Goal: Task Accomplishment & Management: Use online tool/utility

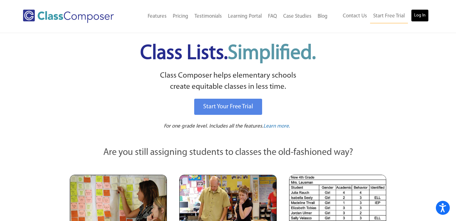
click at [417, 13] on link "Log In" at bounding box center [420, 15] width 18 height 12
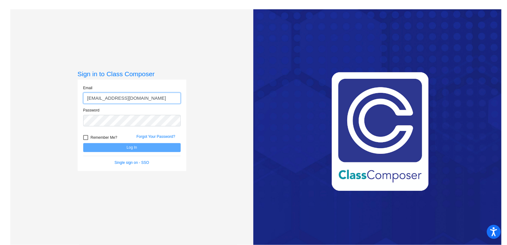
type input "mcanoy@lgusd.org"
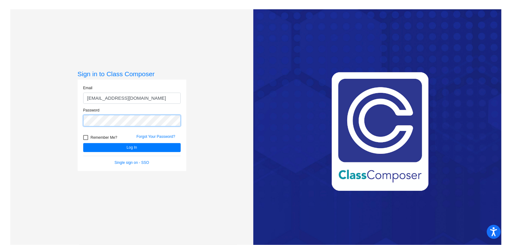
click at [83, 143] on button "Log In" at bounding box center [131, 147] width 97 height 9
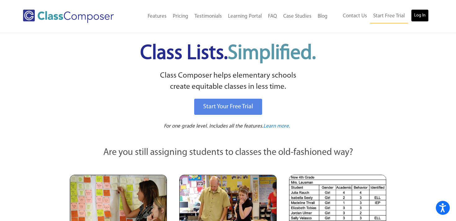
click at [418, 16] on link "Log In" at bounding box center [420, 15] width 18 height 12
click at [55, 1] on div "Menu Home Old Features Pricing Testimonials Learning Portal FAQ Case Studies Bl…" at bounding box center [228, 16] width 411 height 33
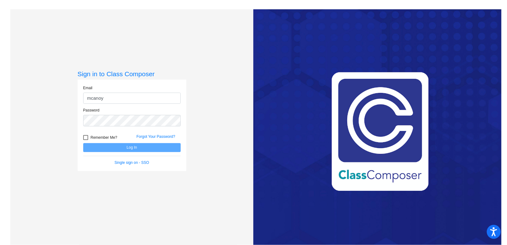
type input "mcanoy@lgusd.org"
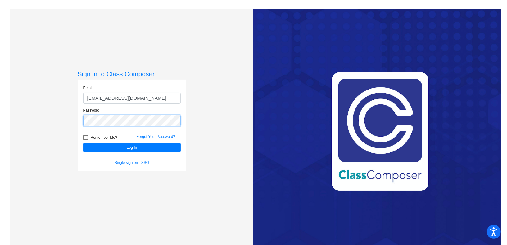
click at [83, 143] on button "Log In" at bounding box center [131, 147] width 97 height 9
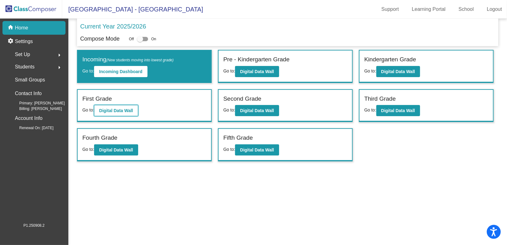
click at [132, 108] on b "Digital Data Wall" at bounding box center [116, 110] width 34 height 5
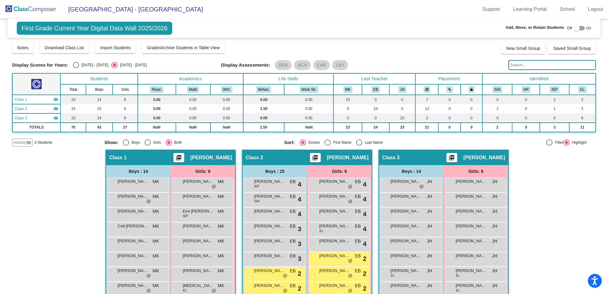
click at [55, 9] on img at bounding box center [31, 9] width 62 height 18
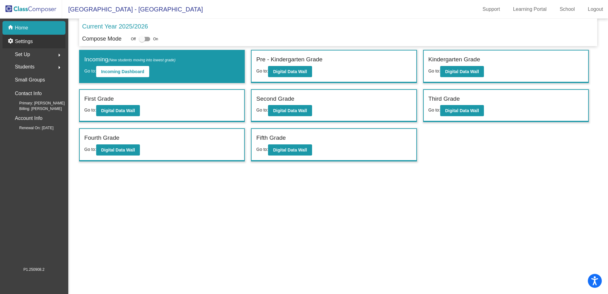
click at [42, 44] on div "settings Settings" at bounding box center [33, 42] width 63 height 14
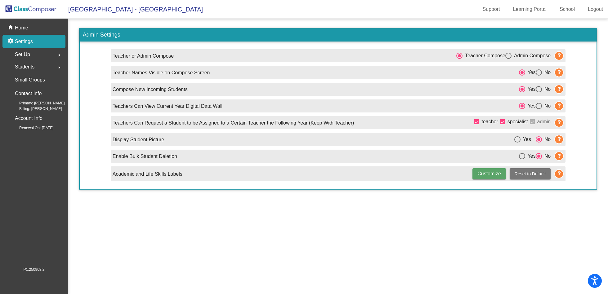
click at [505, 52] on mat-radio-button "Admin Compose" at bounding box center [527, 56] width 45 height 8
click at [505, 54] on div "Select an option" at bounding box center [508, 56] width 6 height 6
click at [506, 59] on input "Admin Compose" at bounding box center [508, 59] width 0 height 0
radio input "true"
click at [50, 23] on div "home Home" at bounding box center [33, 28] width 63 height 14
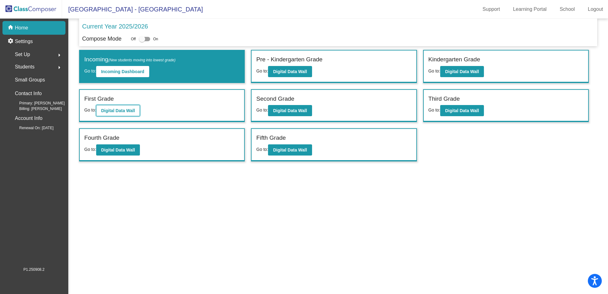
click at [123, 110] on b "Digital Data Wall" at bounding box center [118, 110] width 34 height 5
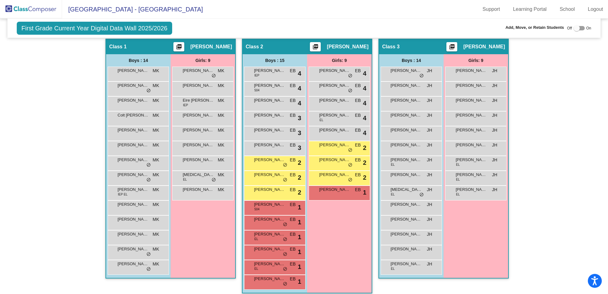
scroll to position [116, 0]
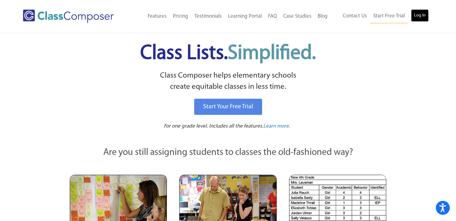
click at [420, 14] on link "Log In" at bounding box center [420, 15] width 18 height 12
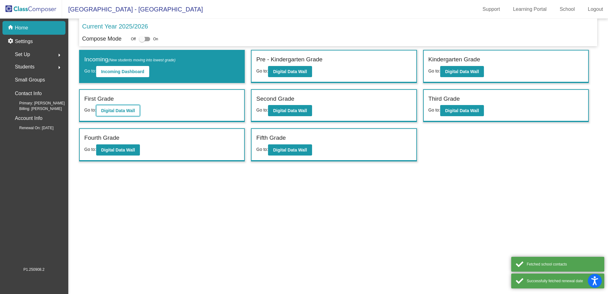
click at [122, 113] on b "Digital Data Wall" at bounding box center [118, 110] width 34 height 5
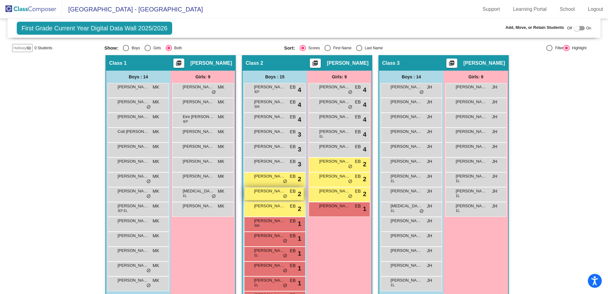
scroll to position [116, 0]
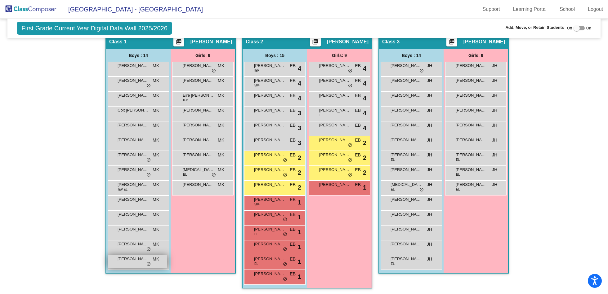
click at [130, 259] on span "[PERSON_NAME]" at bounding box center [133, 259] width 31 height 6
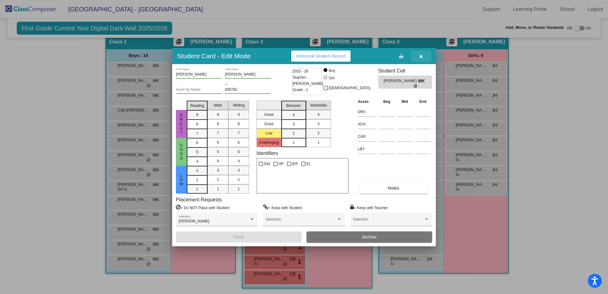
click at [421, 54] on icon "button" at bounding box center [421, 56] width 3 height 4
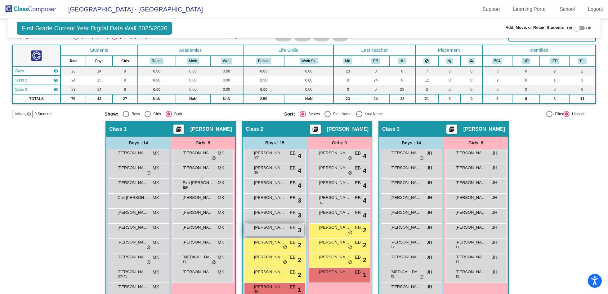
scroll to position [0, 0]
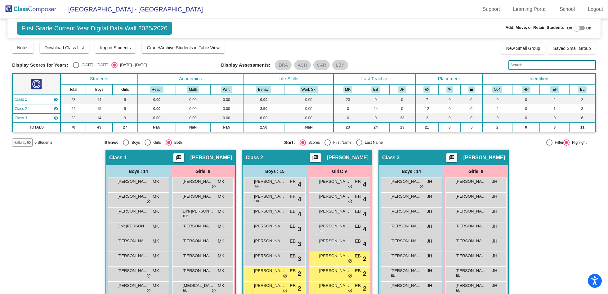
click at [40, 8] on img at bounding box center [31, 9] width 62 height 18
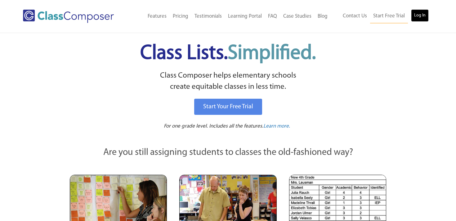
click at [419, 14] on link "Log In" at bounding box center [420, 15] width 18 height 12
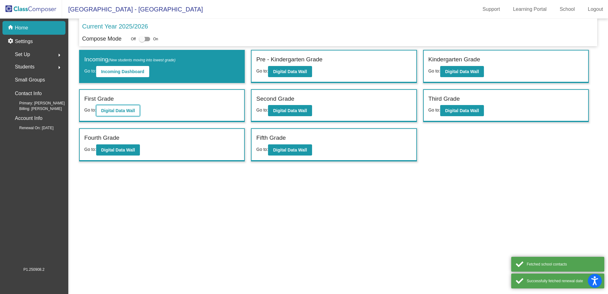
click at [129, 109] on b "Digital Data Wall" at bounding box center [118, 110] width 34 height 5
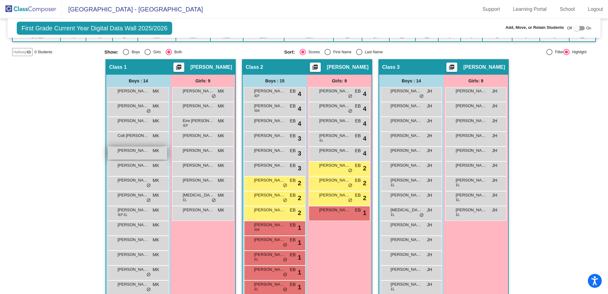
scroll to position [93, 0]
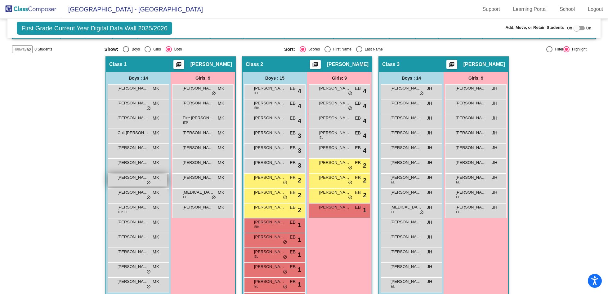
click at [139, 180] on div "Dorian Pinot MK lock do_not_disturb_alt" at bounding box center [137, 180] width 59 height 13
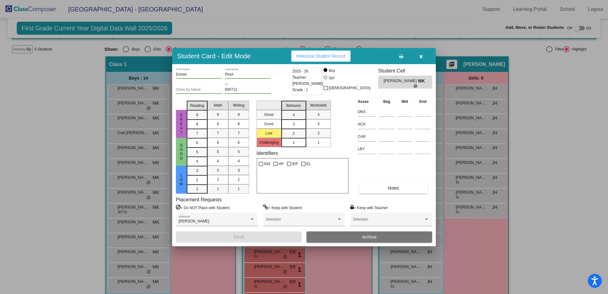
click at [422, 60] on button "button" at bounding box center [421, 56] width 20 height 11
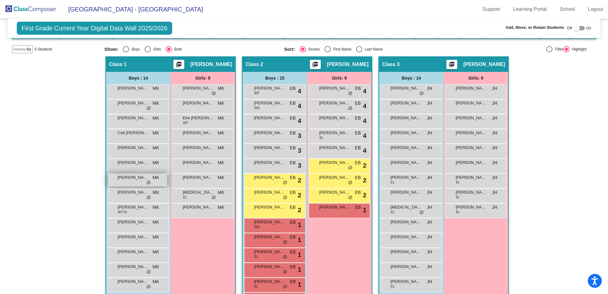
click at [128, 178] on span "[PERSON_NAME]" at bounding box center [133, 178] width 31 height 6
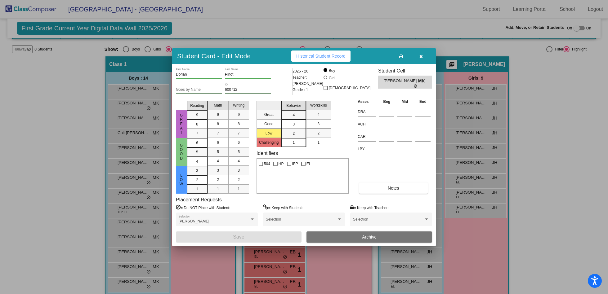
click at [422, 57] on icon "button" at bounding box center [421, 56] width 3 height 4
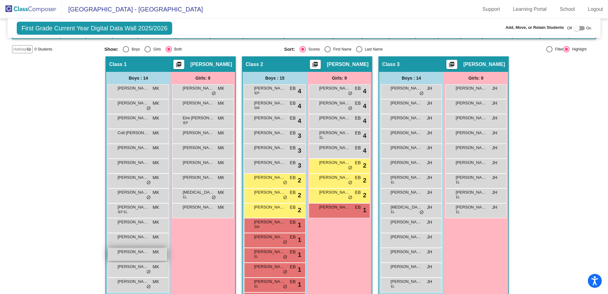
scroll to position [116, 0]
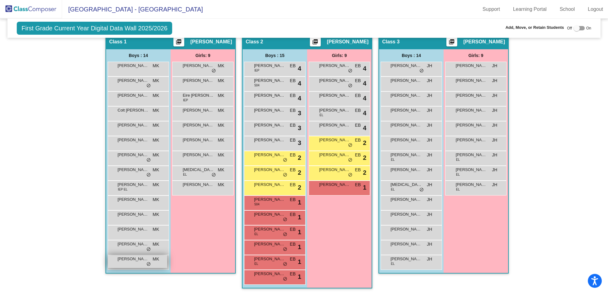
click at [122, 263] on div "Pence George MK lock do_not_disturb_alt" at bounding box center [137, 262] width 59 height 13
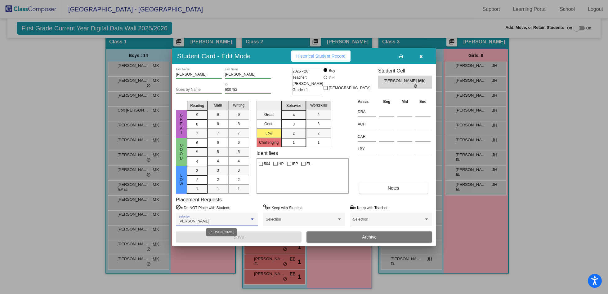
click at [240, 220] on div "[PERSON_NAME]" at bounding box center [214, 222] width 71 height 4
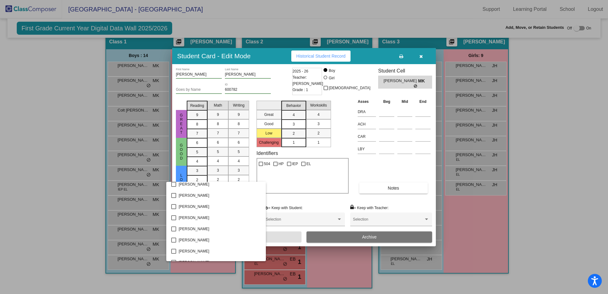
scroll to position [0, 0]
click at [356, 197] on div at bounding box center [304, 147] width 608 height 294
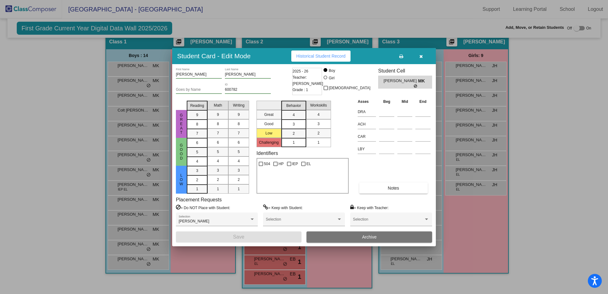
click at [421, 56] on icon "button" at bounding box center [421, 56] width 3 height 4
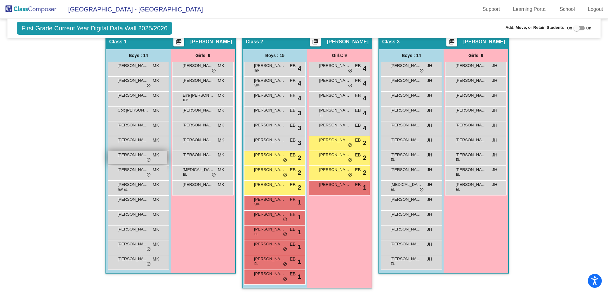
click at [131, 153] on span "[PERSON_NAME]" at bounding box center [133, 155] width 31 height 6
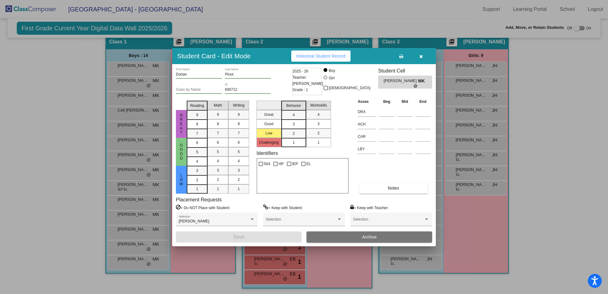
click at [420, 55] on icon "button" at bounding box center [421, 56] width 3 height 4
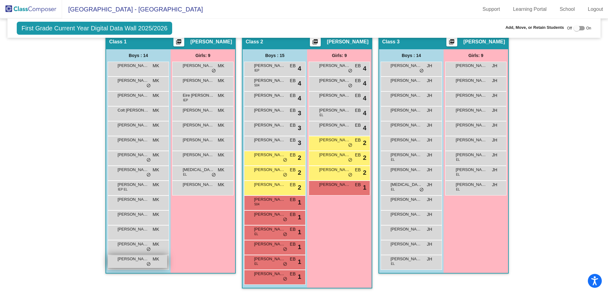
click at [134, 262] on div "Pence George MK lock do_not_disturb_alt" at bounding box center [137, 262] width 59 height 13
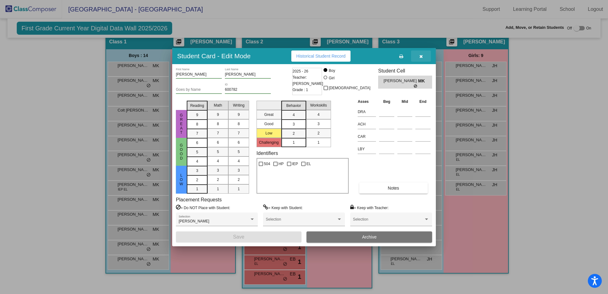
click at [422, 55] on icon "button" at bounding box center [421, 56] width 3 height 4
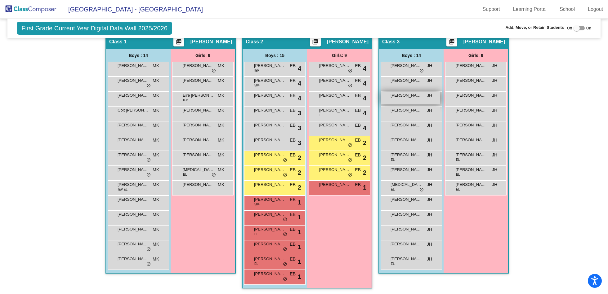
click at [402, 98] on div "Joa Wellington JH lock do_not_disturb_alt" at bounding box center [410, 98] width 59 height 13
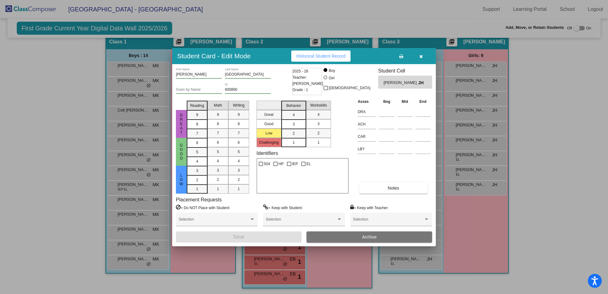
click at [420, 53] on button "button" at bounding box center [421, 56] width 20 height 11
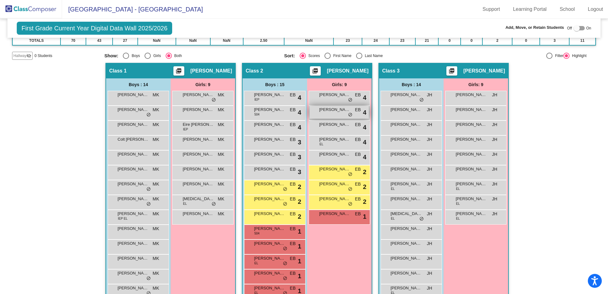
scroll to position [86, 0]
